Goal: Task Accomplishment & Management: Manage account settings

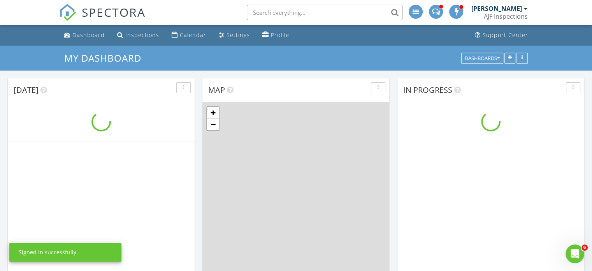
scroll to position [721, 605]
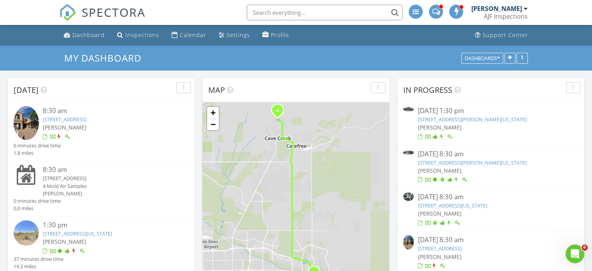
click at [86, 120] on link "[STREET_ADDRESS]" at bounding box center [65, 119] width 44 height 7
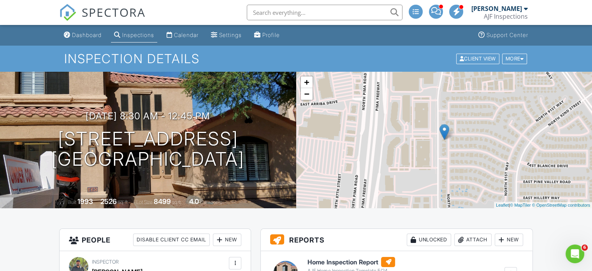
click at [479, 243] on div "Attach" at bounding box center [473, 239] width 37 height 12
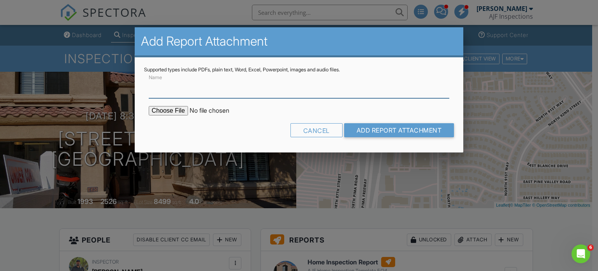
click at [251, 85] on input "Name" at bounding box center [299, 88] width 301 height 19
type input "Termite Report"
click at [179, 110] on input "file" at bounding box center [215, 110] width 132 height 9
type input "C:\fakepath\[STREET_ADDRESS][DATE].pdf"
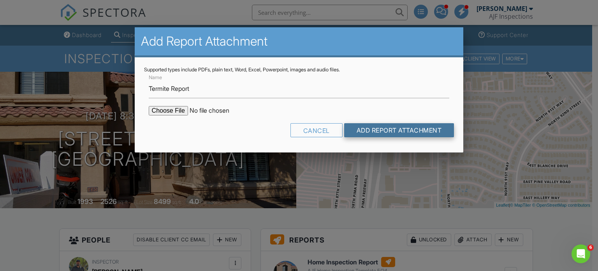
click at [400, 128] on input "Add Report Attachment" at bounding box center [399, 130] width 110 height 14
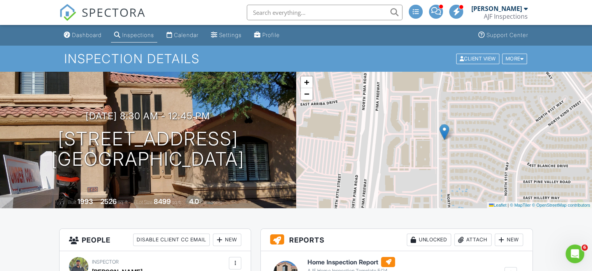
scroll to position [195, 0]
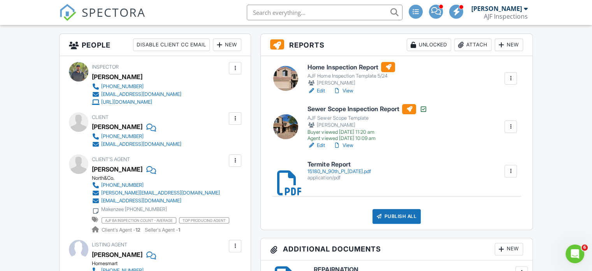
click at [347, 88] on link "View" at bounding box center [343, 91] width 20 height 8
